Goal: Information Seeking & Learning: Learn about a topic

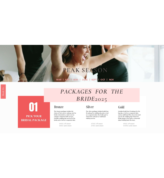
scroll to position [69, 0]
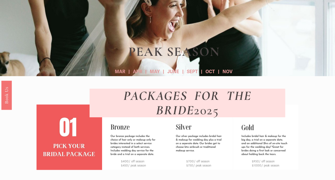
click at [2, 114] on div "PEAK SEASON MAR | APR | MAY | JUNE | SEPT | OCT | NOV PACKAGES FOR THE BRIDE 20…" at bounding box center [167, 81] width 335 height 248
click at [184, 30] on div at bounding box center [167, 16] width 335 height 119
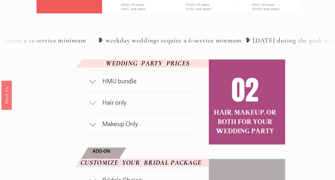
scroll to position [226, 0]
click at [148, 85] on span "HMU bundle" at bounding box center [144, 81] width 97 height 8
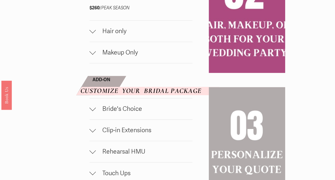
scroll to position [339, 0]
click at [136, 60] on button "Makeup Only" at bounding box center [141, 52] width 103 height 21
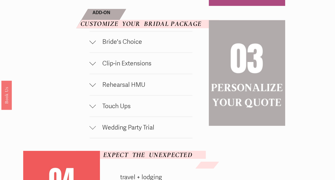
scroll to position [568, 0]
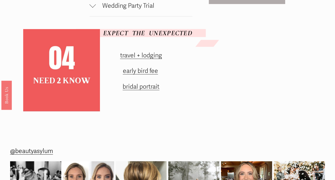
click at [147, 54] on link "travel + lodging" at bounding box center [141, 56] width 42 height 8
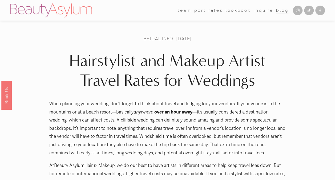
click at [212, 11] on link "Rates" at bounding box center [216, 10] width 14 height 8
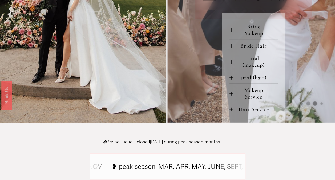
scroll to position [362, 0]
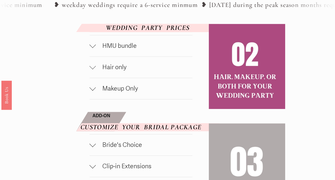
scroll to position [272, 0]
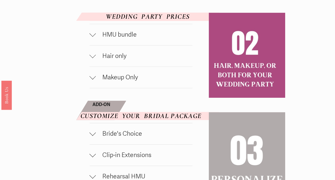
click at [142, 34] on span "HMU bundle" at bounding box center [144, 35] width 97 height 8
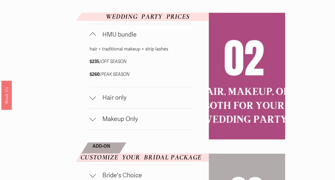
click at [90, 102] on button "Hair only" at bounding box center [141, 97] width 103 height 21
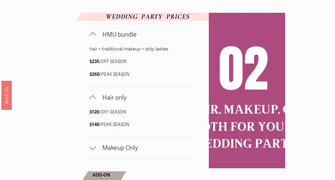
click at [93, 149] on div at bounding box center [93, 146] width 6 height 6
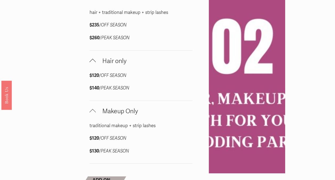
scroll to position [309, 0]
